Goal: Task Accomplishment & Management: Complete application form

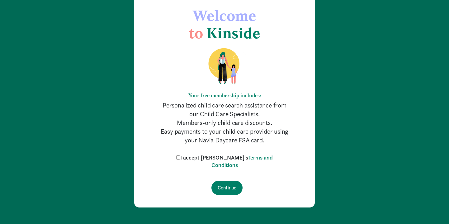
scroll to position [32, 0]
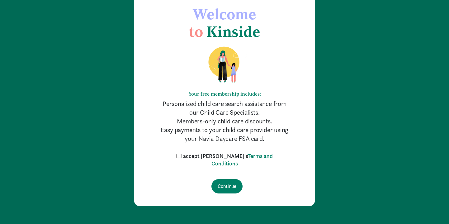
click at [180, 156] on input "I accept Kinside's Terms and Conditions" at bounding box center [178, 156] width 4 height 4
checkbox input "true"
click at [228, 192] on input "Continue" at bounding box center [227, 186] width 31 height 14
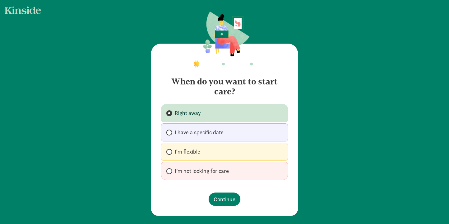
click at [213, 153] on label "I'm flexible" at bounding box center [224, 152] width 127 height 18
click at [170, 153] on input "I'm flexible" at bounding box center [168, 152] width 4 height 4
radio input "true"
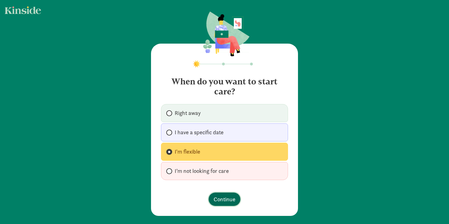
click at [224, 201] on span "Continue" at bounding box center [225, 199] width 22 height 8
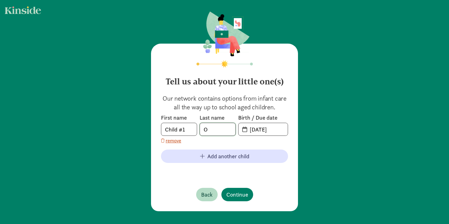
click at [216, 130] on input "O" at bounding box center [218, 129] width 36 height 12
type input "[PERSON_NAME]"
drag, startPoint x: 282, startPoint y: 129, endPoint x: 233, endPoint y: 128, distance: 48.9
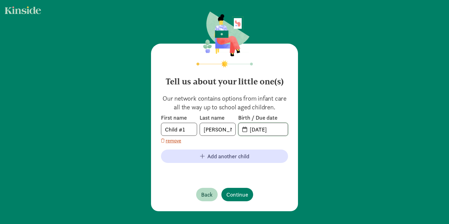
click at [233, 128] on div "First name Child #1 Last name [PERSON_NAME] Birth / Due date [DATE]" at bounding box center [224, 125] width 127 height 22
type input "[DATE]"
click at [193, 128] on input "Child #1" at bounding box center [179, 129] width 36 height 12
drag, startPoint x: 193, startPoint y: 128, endPoint x: 146, endPoint y: 125, distance: 46.5
click at [146, 125] on div "Tell us about your little one(s) Our network contains options from infant care …" at bounding box center [224, 112] width 449 height 224
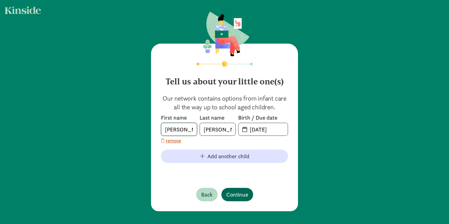
type input "[PERSON_NAME]"
click at [240, 196] on span "Continue" at bounding box center [237, 194] width 22 height 8
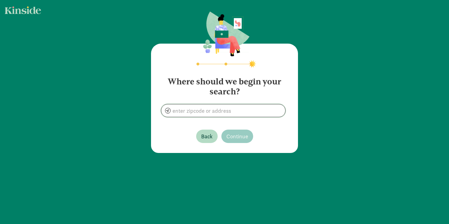
click at [213, 108] on input at bounding box center [223, 110] width 124 height 12
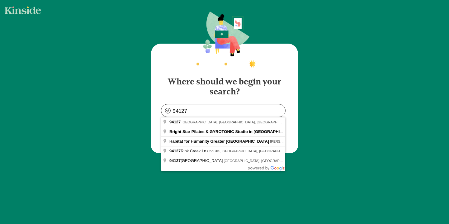
type input "[GEOGRAPHIC_DATA], [GEOGRAPHIC_DATA]"
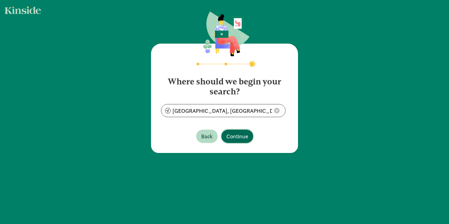
click at [232, 136] on span "Continue" at bounding box center [237, 136] width 22 height 8
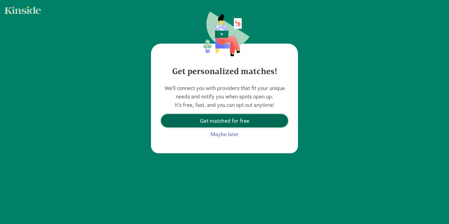
click at [234, 121] on span "Get matched for free" at bounding box center [225, 120] width 50 height 8
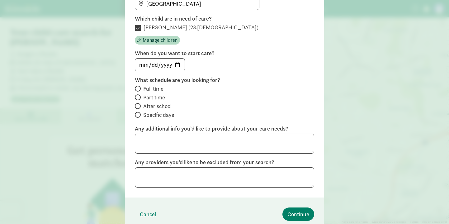
scroll to position [92, 0]
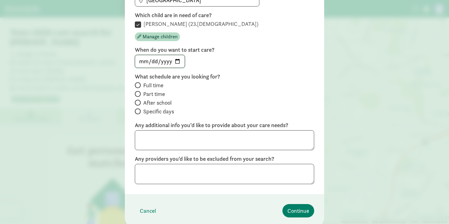
click at [145, 62] on input "date" at bounding box center [160, 61] width 50 height 12
type input "[DATE]"
click at [157, 85] on span "Full time" at bounding box center [153, 85] width 20 height 7
click at [139, 85] on input "Full time" at bounding box center [137, 85] width 4 height 4
radio input "true"
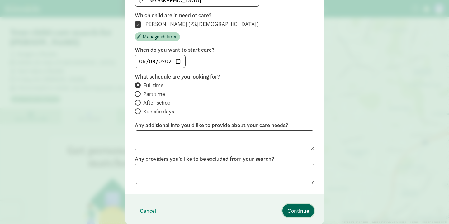
click at [299, 208] on span "Continue" at bounding box center [299, 211] width 22 height 8
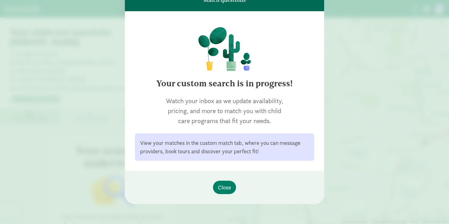
scroll to position [0, 0]
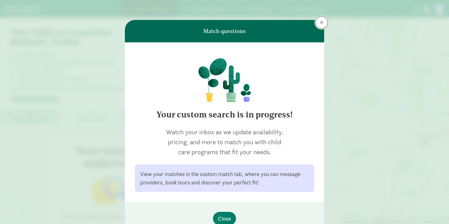
click at [322, 23] on span at bounding box center [322, 22] width 4 height 5
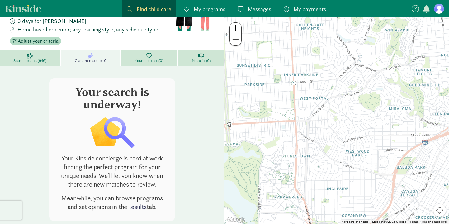
scroll to position [63, 0]
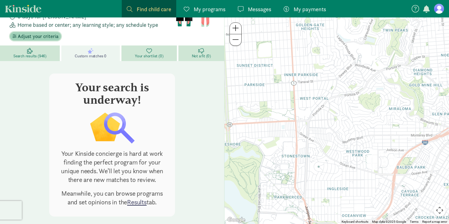
click at [42, 33] on span "Adjust your criteria" at bounding box center [38, 36] width 41 height 7
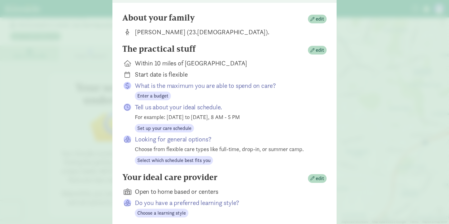
scroll to position [100, 0]
